Goal: Find specific page/section: Find specific page/section

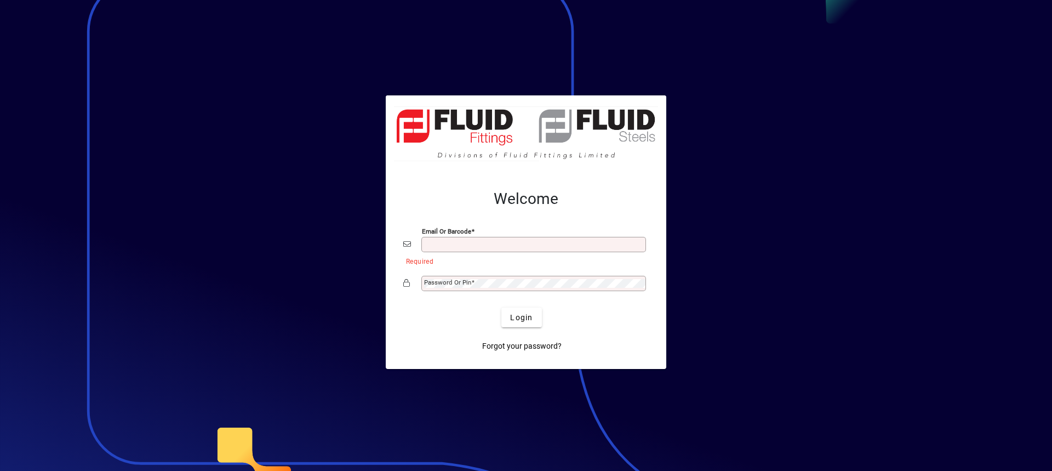
click at [448, 243] on input "Email or Barcode" at bounding box center [534, 244] width 221 height 9
type input "**********"
click at [449, 281] on mat-label "Password or Pin" at bounding box center [447, 282] width 47 height 8
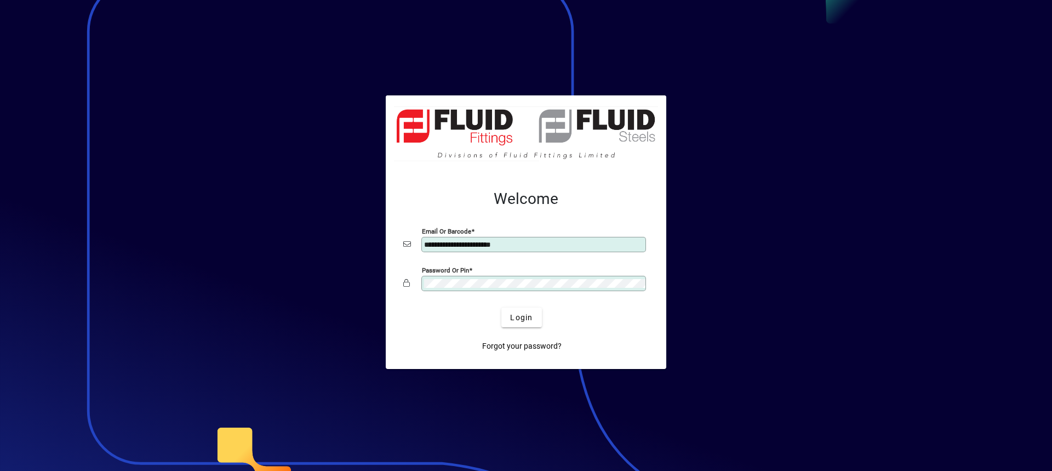
click at [502, 308] on button "Login" at bounding box center [522, 318] width 40 height 20
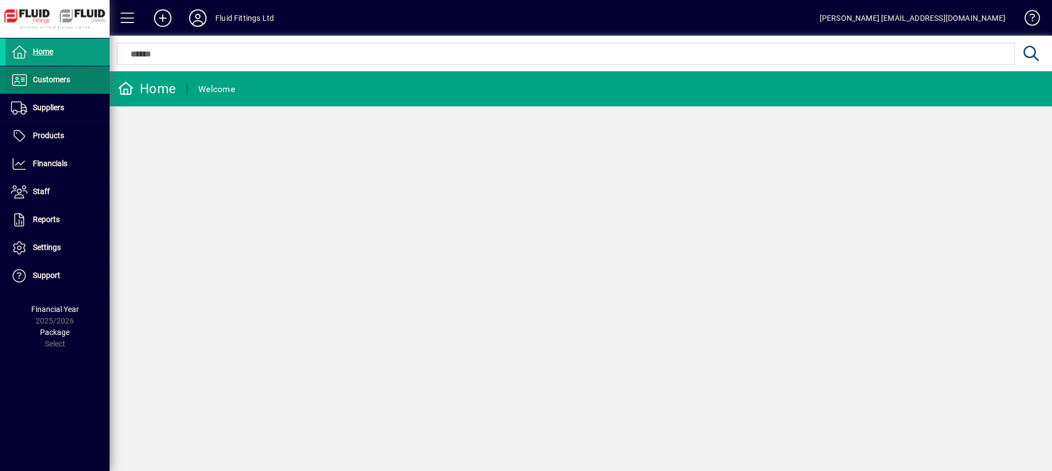
click at [62, 68] on span at bounding box center [57, 80] width 104 height 26
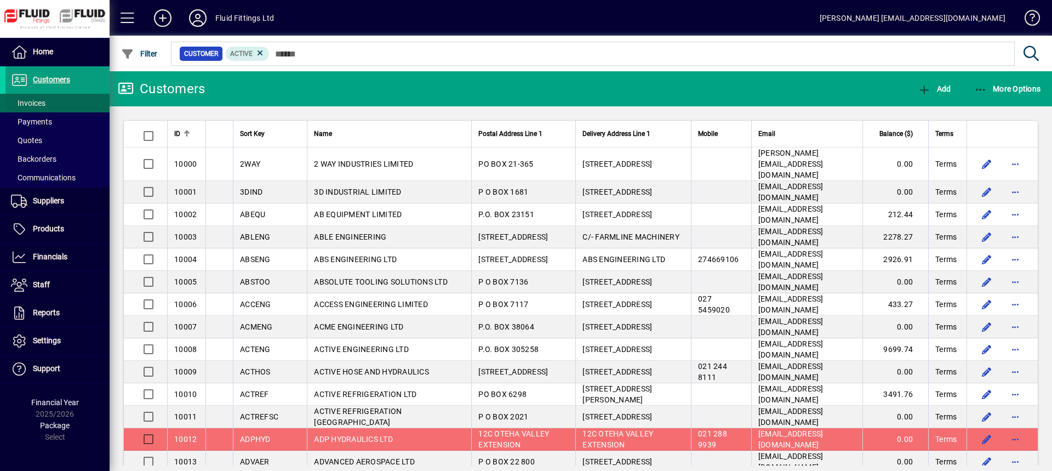
click at [45, 101] on span "Invoices" at bounding box center [28, 103] width 35 height 9
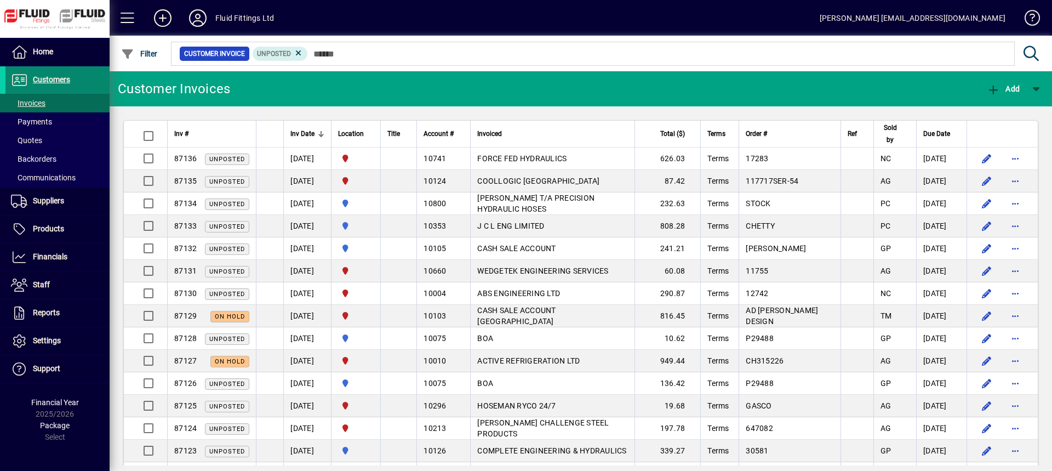
click at [77, 77] on span at bounding box center [57, 80] width 104 height 26
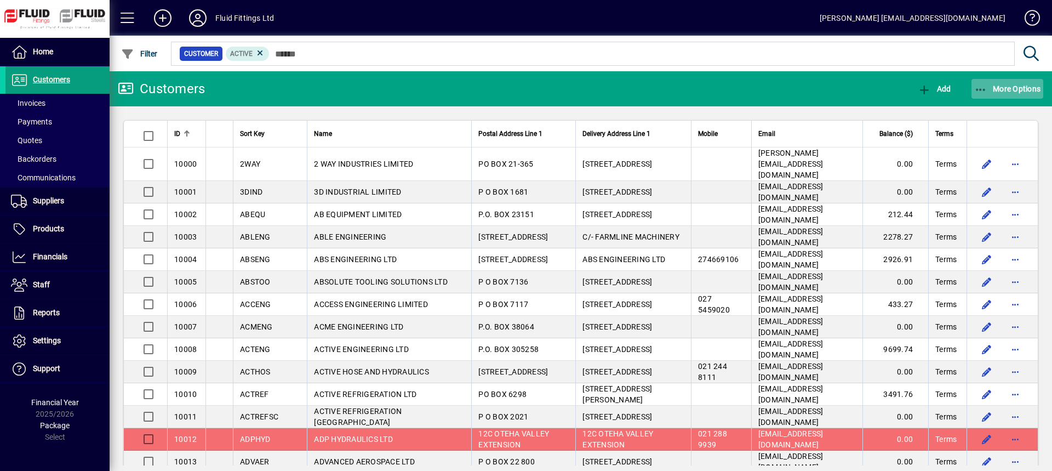
click at [1003, 88] on span "More Options" at bounding box center [1008, 88] width 67 height 9
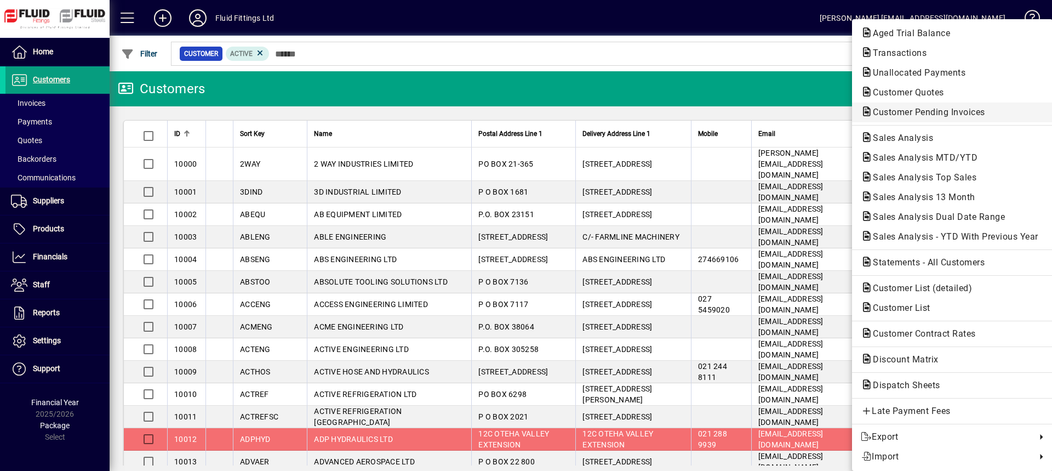
click at [911, 112] on span "Customer Pending Invoices" at bounding box center [926, 112] width 130 height 10
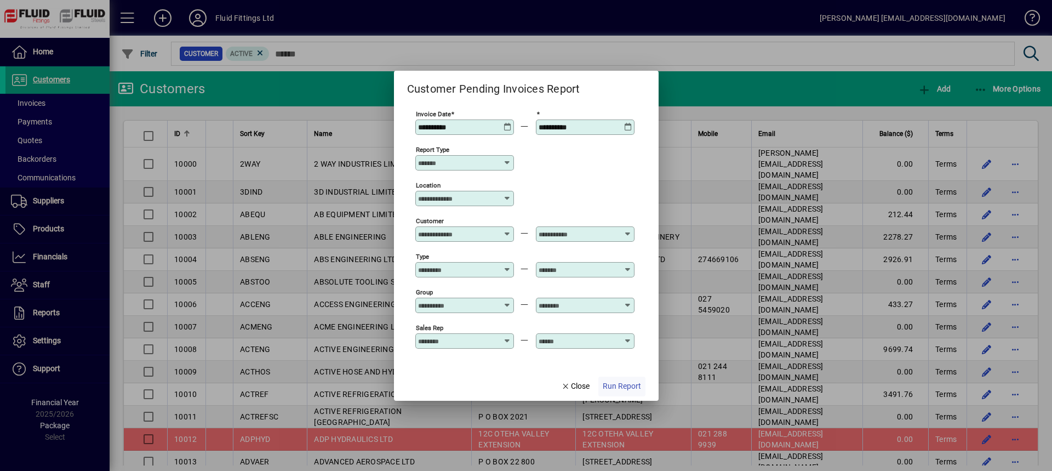
click at [617, 388] on span "Run Report" at bounding box center [622, 386] width 38 height 12
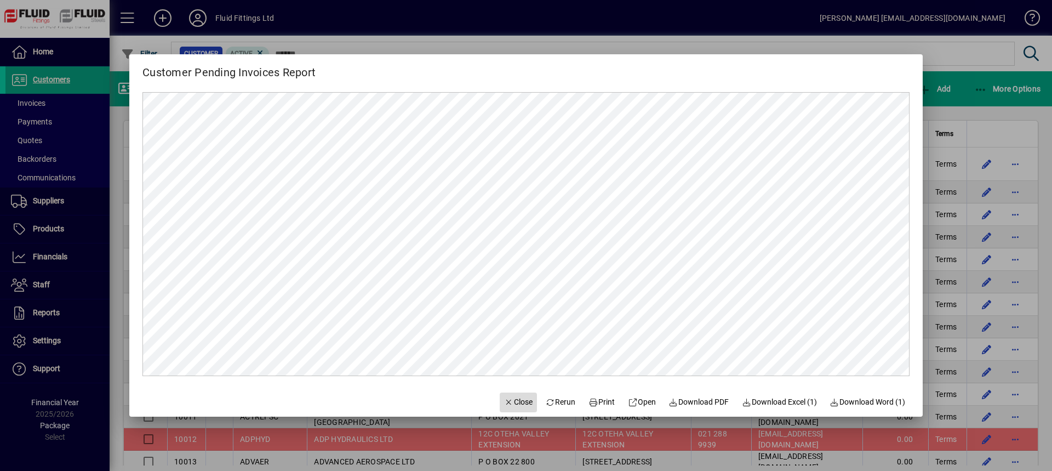
click at [521, 402] on span "Close" at bounding box center [518, 402] width 29 height 12
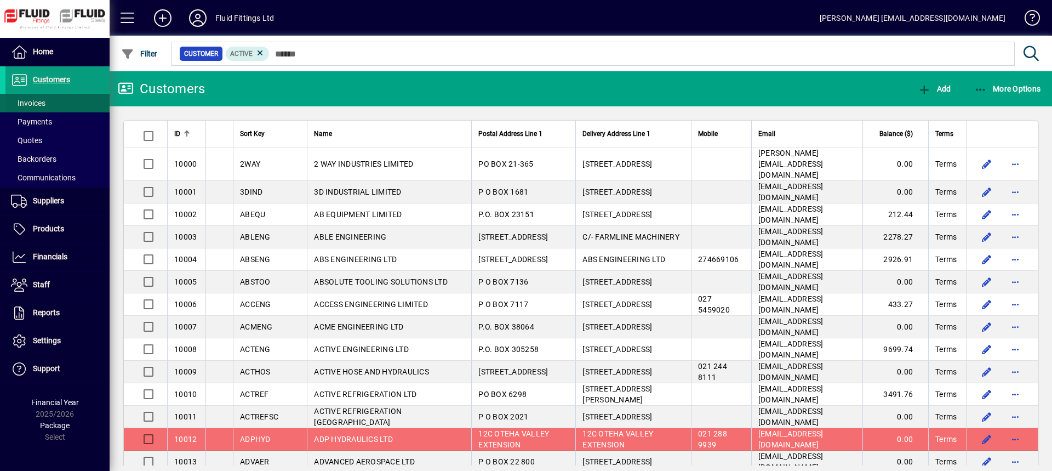
click at [31, 108] on span "Invoices" at bounding box center [25, 104] width 40 height 12
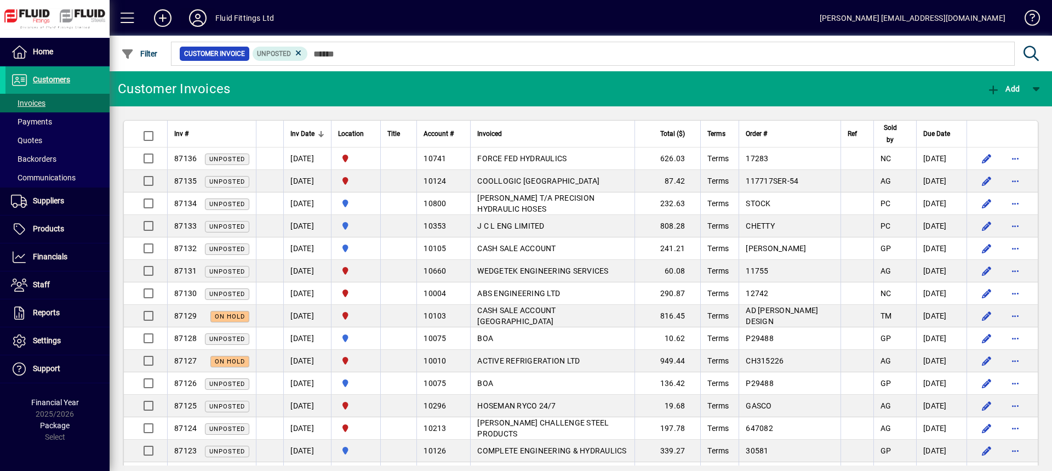
click at [197, 16] on icon at bounding box center [198, 18] width 22 height 18
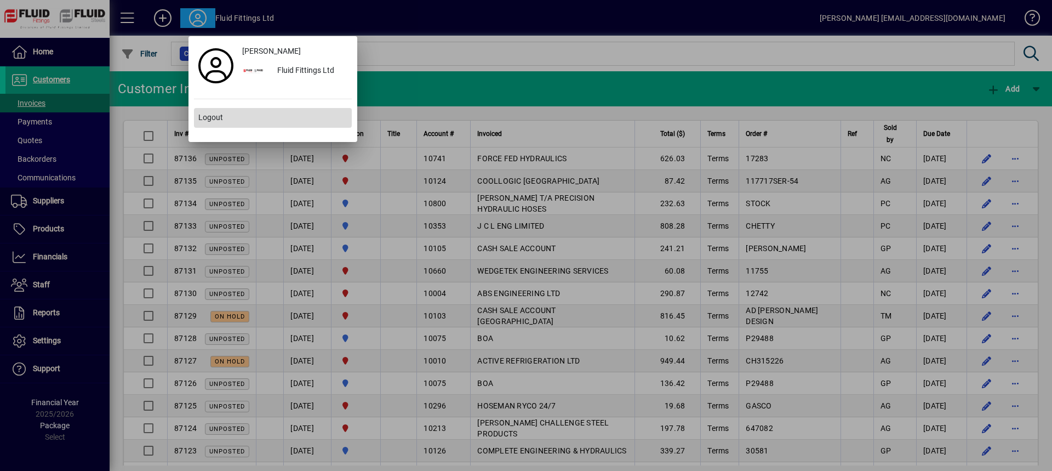
click at [219, 113] on span "Logout" at bounding box center [210, 118] width 25 height 12
